Goal: Transaction & Acquisition: Purchase product/service

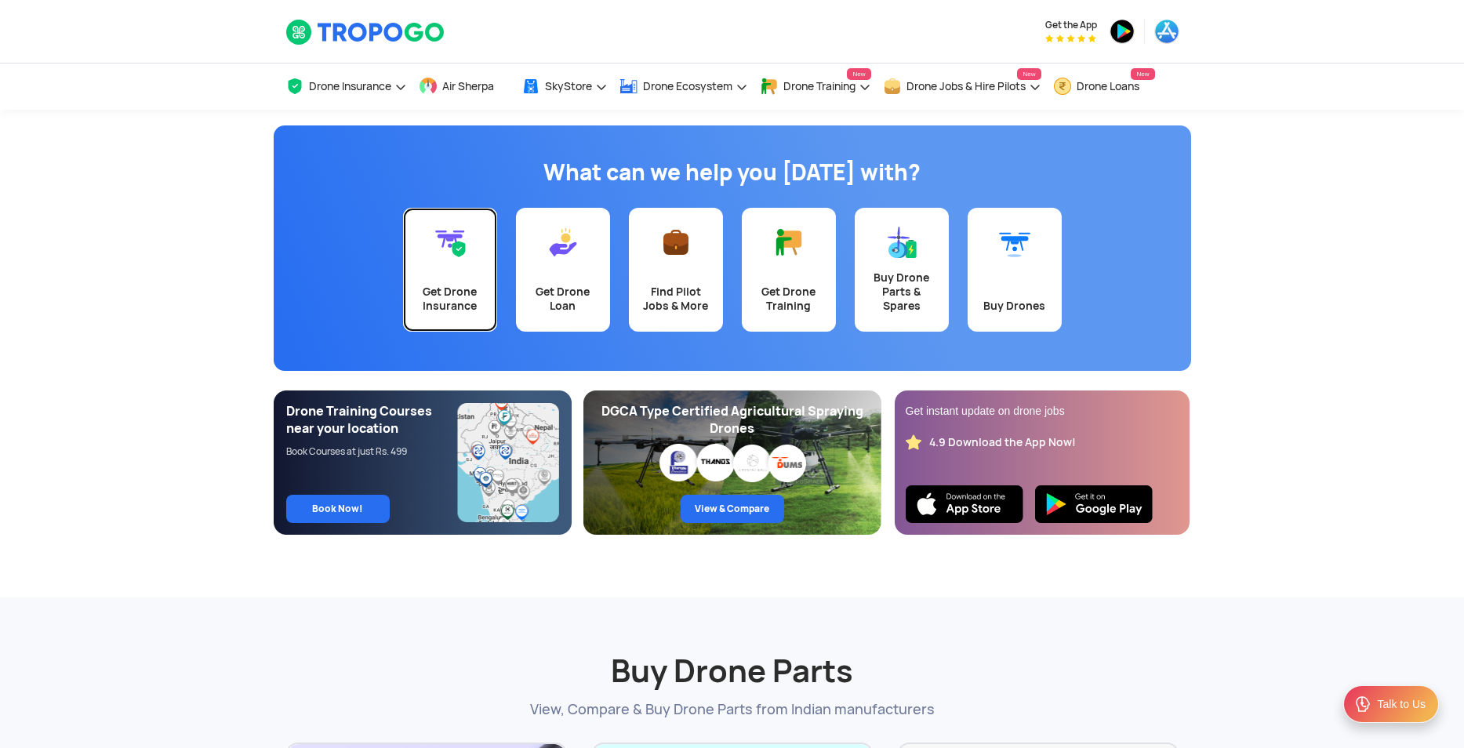
click at [415, 278] on link "Get Drone Insurance" at bounding box center [450, 270] width 94 height 124
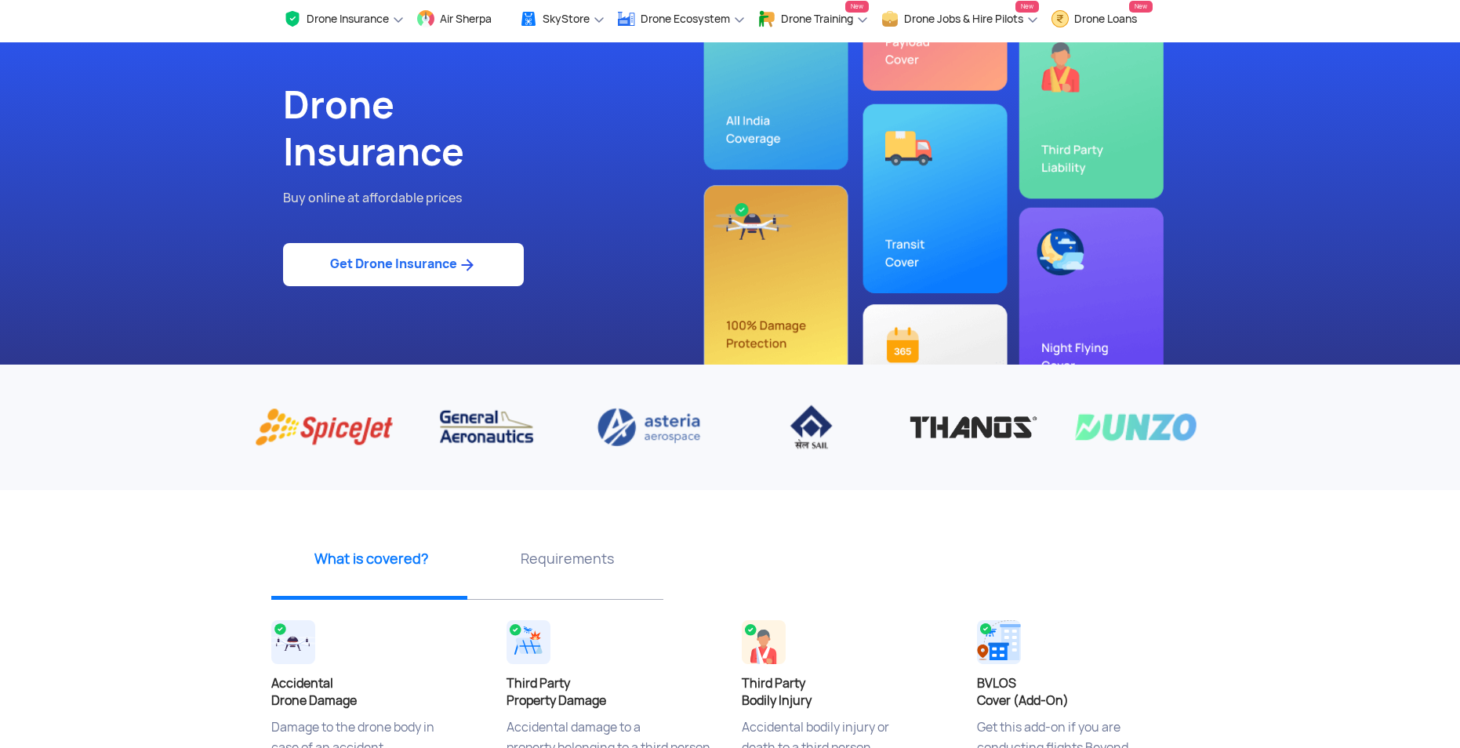
scroll to position [68, 0]
click at [380, 273] on link "Get Drone Insurance" at bounding box center [403, 263] width 241 height 43
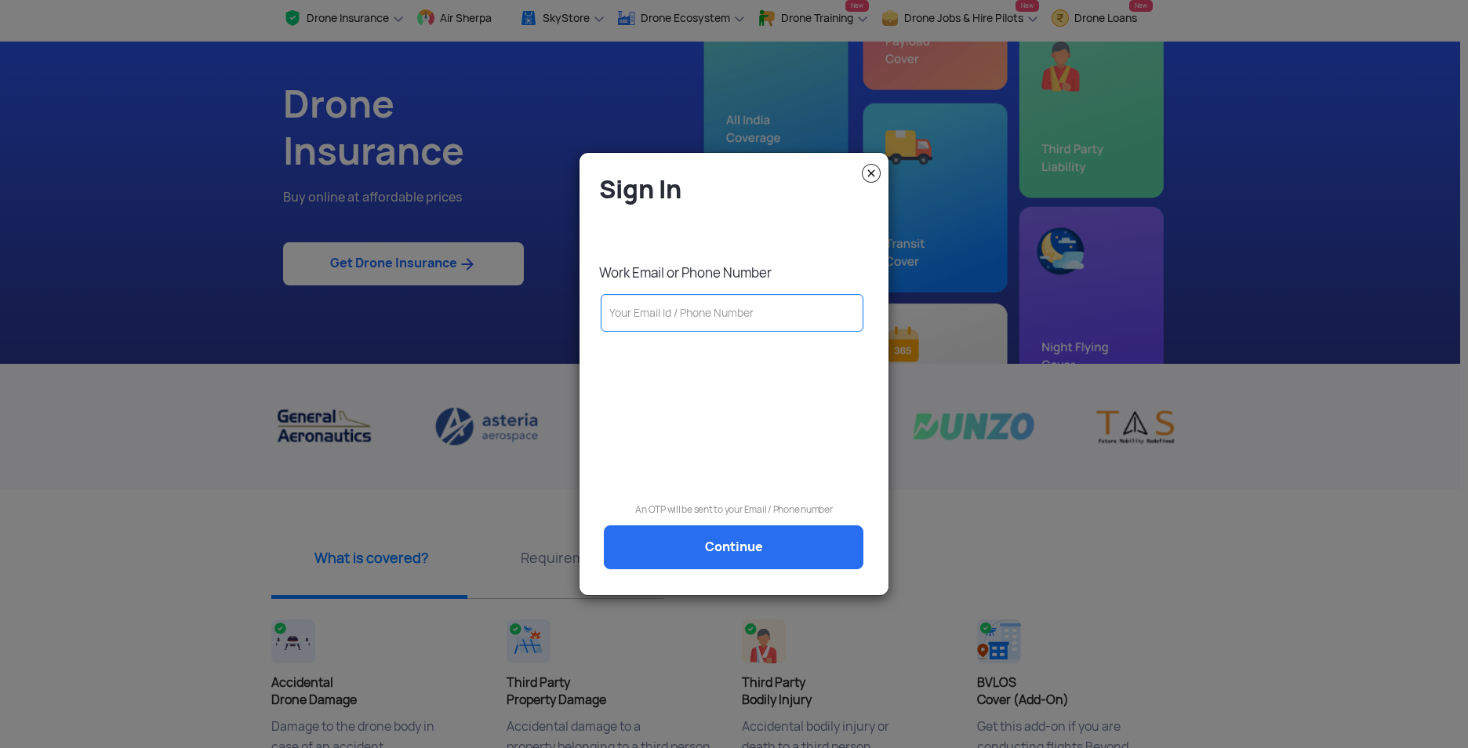
click at [870, 173] on img at bounding box center [871, 173] width 19 height 19
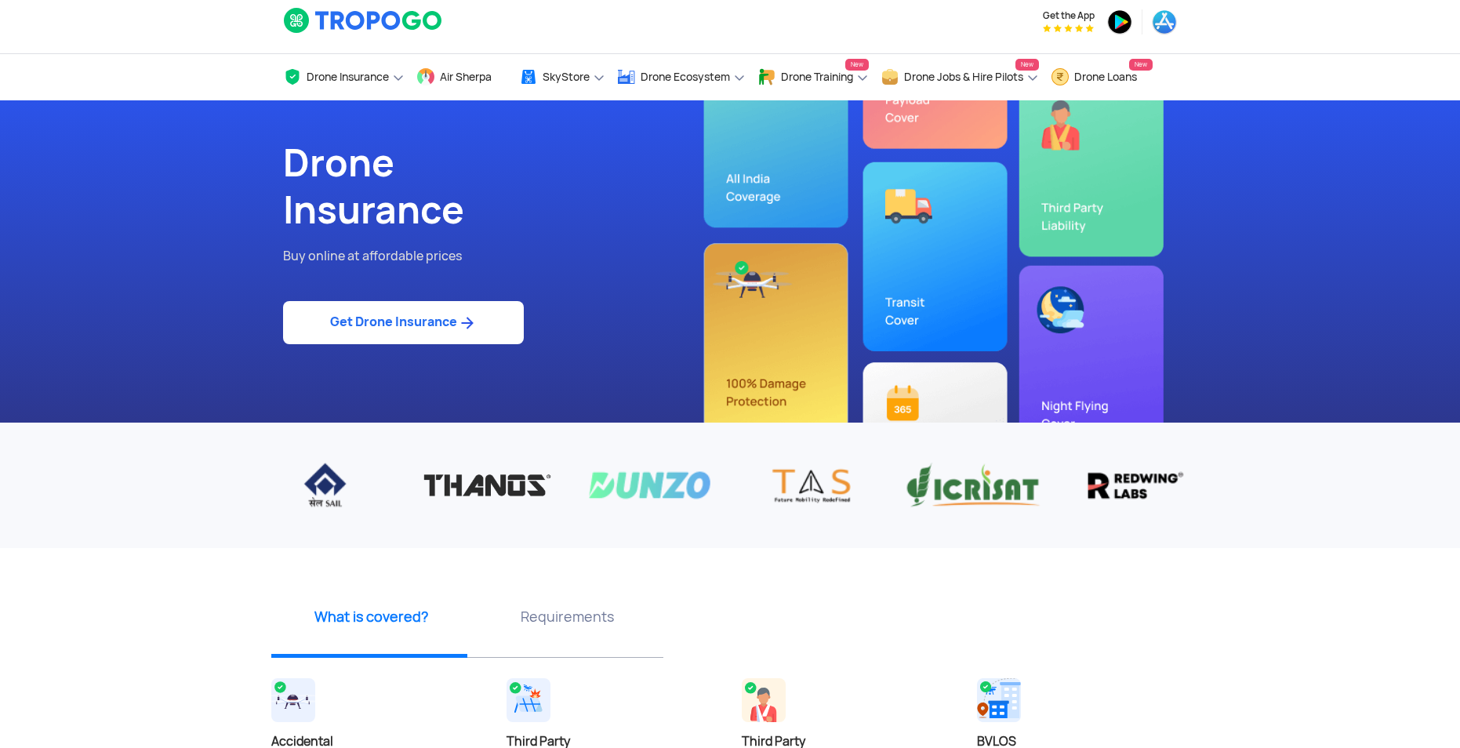
scroll to position [0, 0]
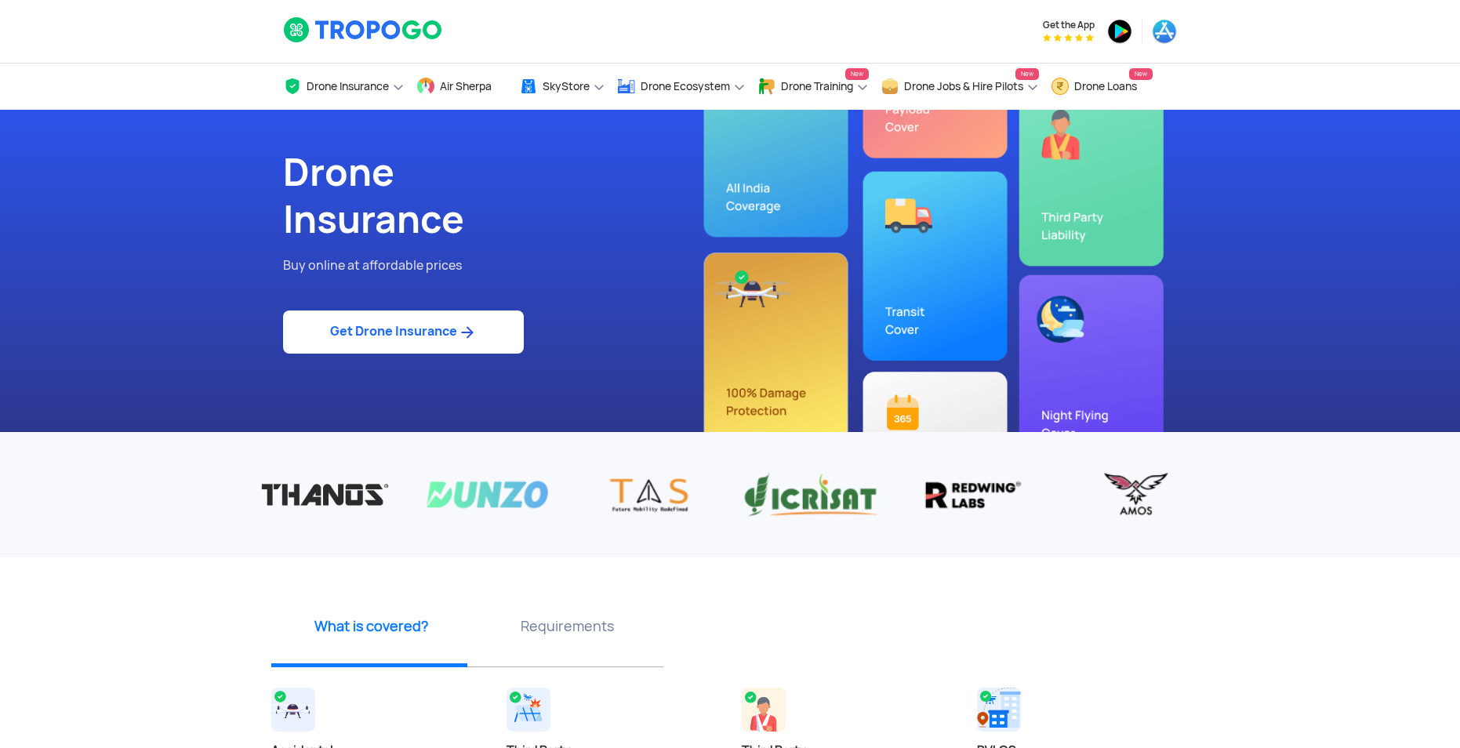
drag, startPoint x: 281, startPoint y: 163, endPoint x: 460, endPoint y: 221, distance: 188.0
click at [460, 221] on div "Drone Insurance Buy online at affordable prices Get Drone Insurance" at bounding box center [500, 271] width 459 height 322
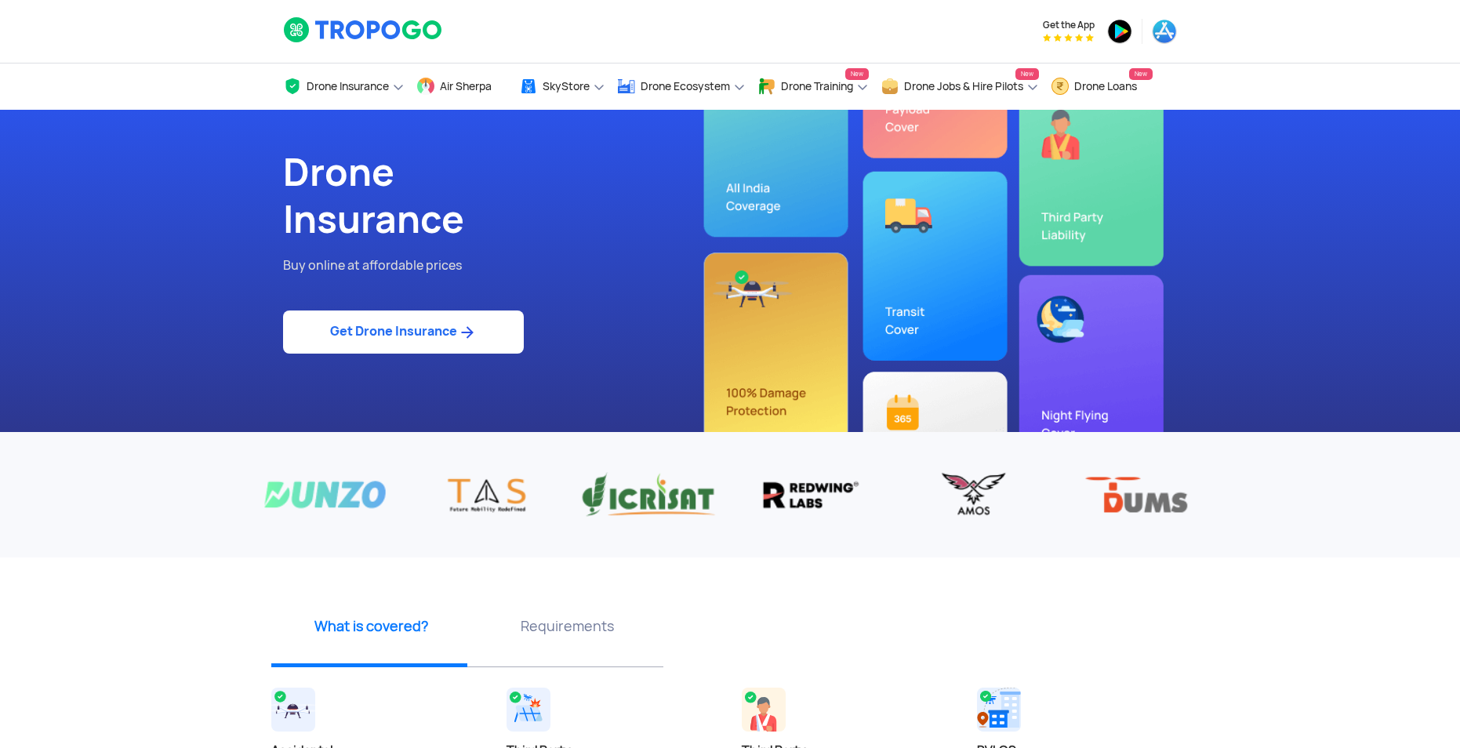
copy h1 "Drone Insurance"
